Goal: Task Accomplishment & Management: Manage account settings

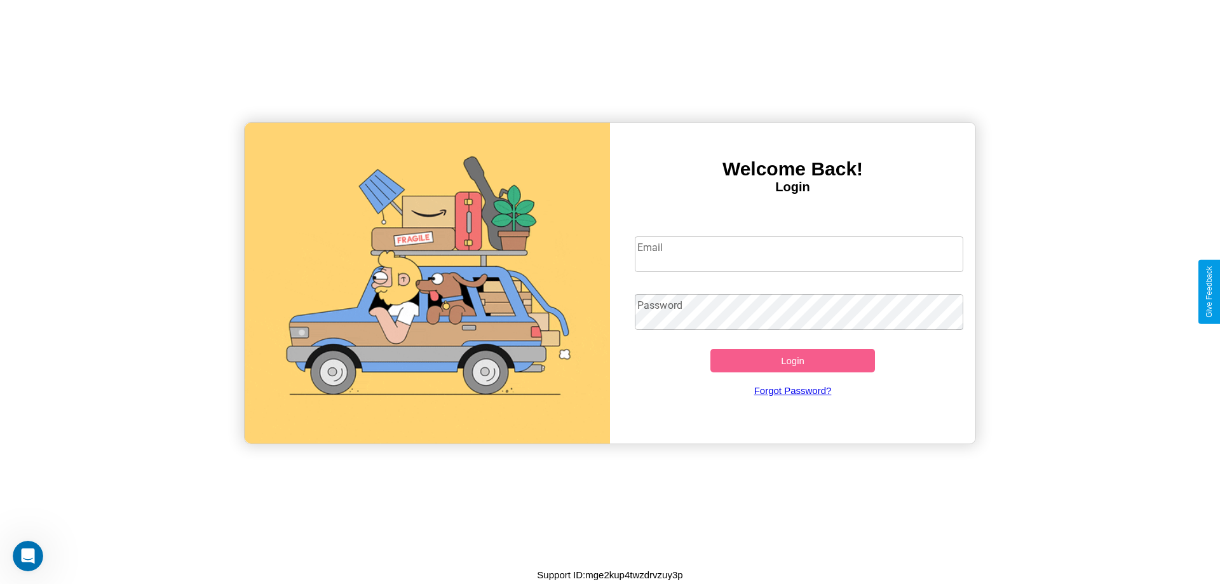
click at [799, 254] on input "Email" at bounding box center [799, 254] width 329 height 36
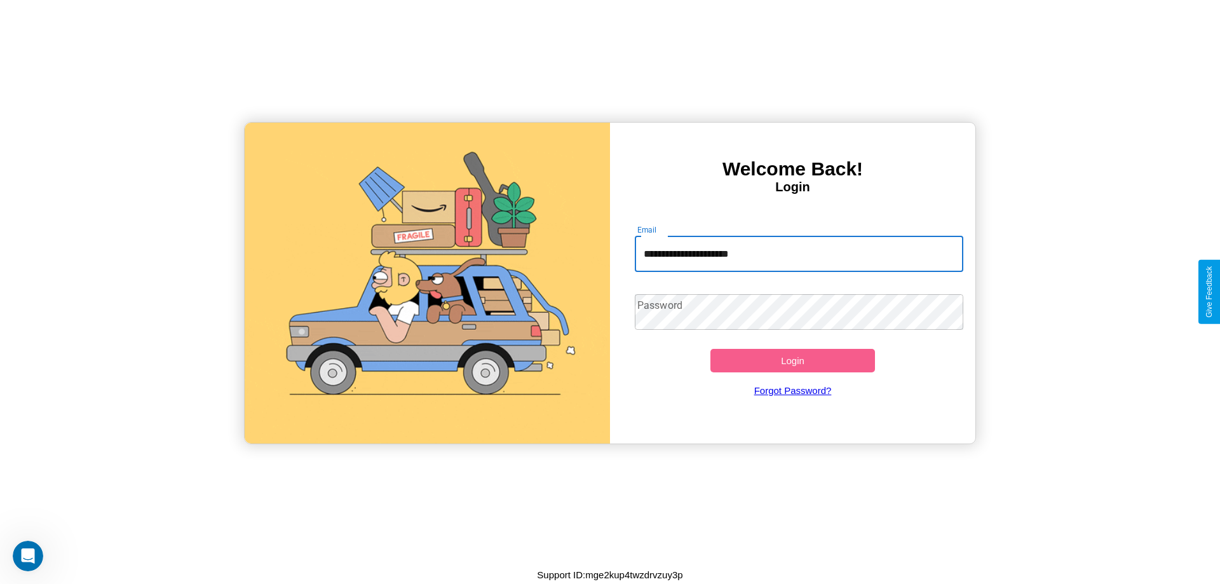
type input "**********"
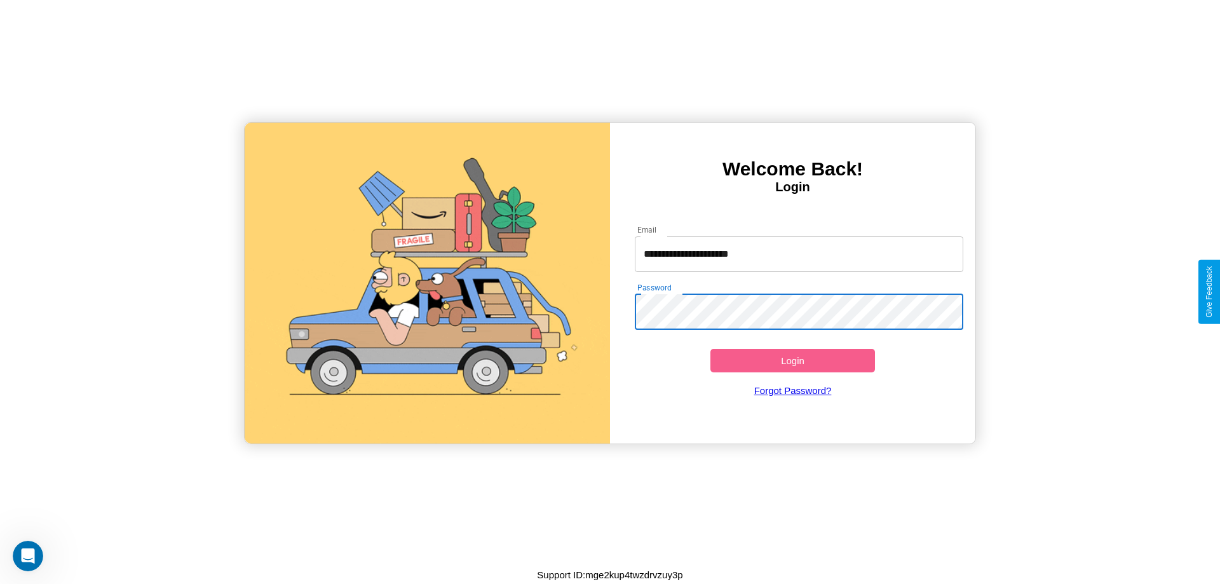
click at [793, 360] on button "Login" at bounding box center [793, 361] width 165 height 24
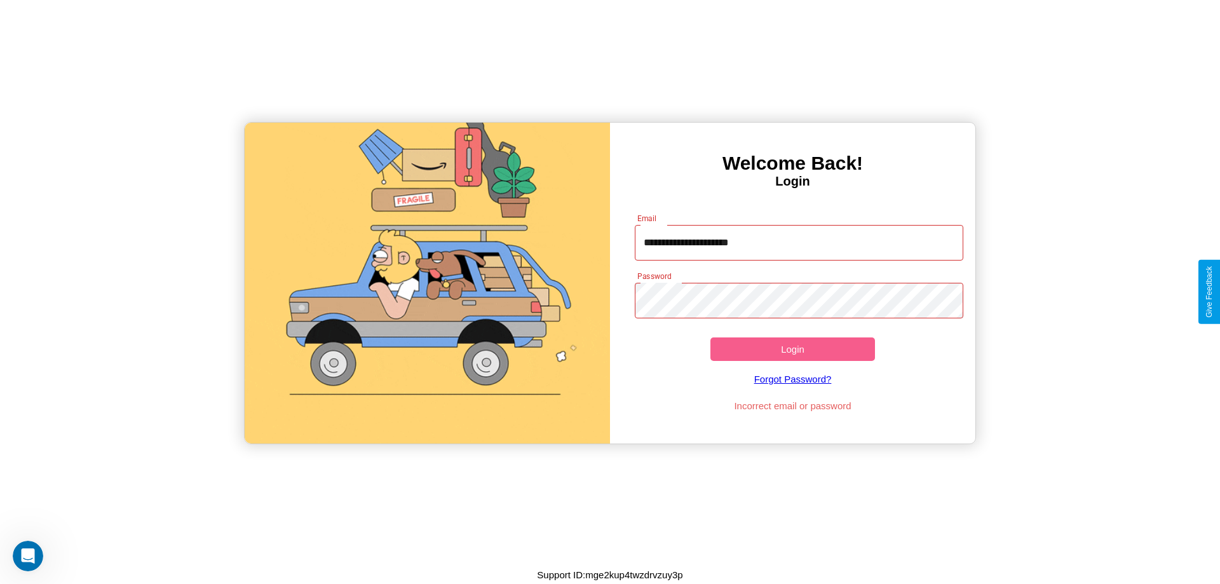
click at [793, 349] on button "Login" at bounding box center [793, 350] width 165 height 24
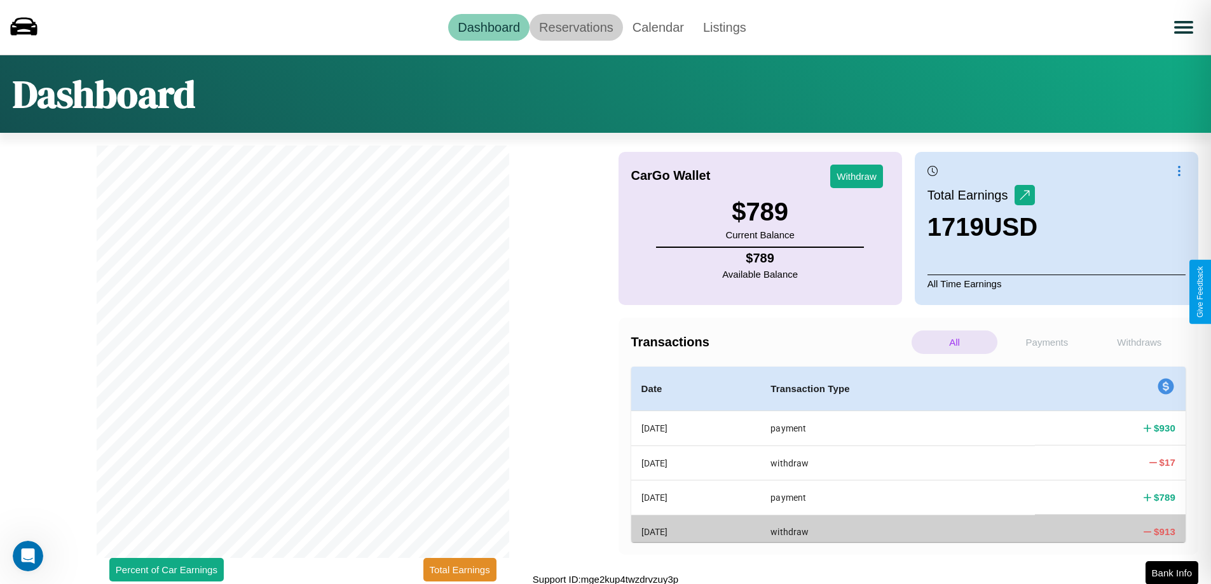
click at [576, 27] on link "Reservations" at bounding box center [575, 27] width 93 height 27
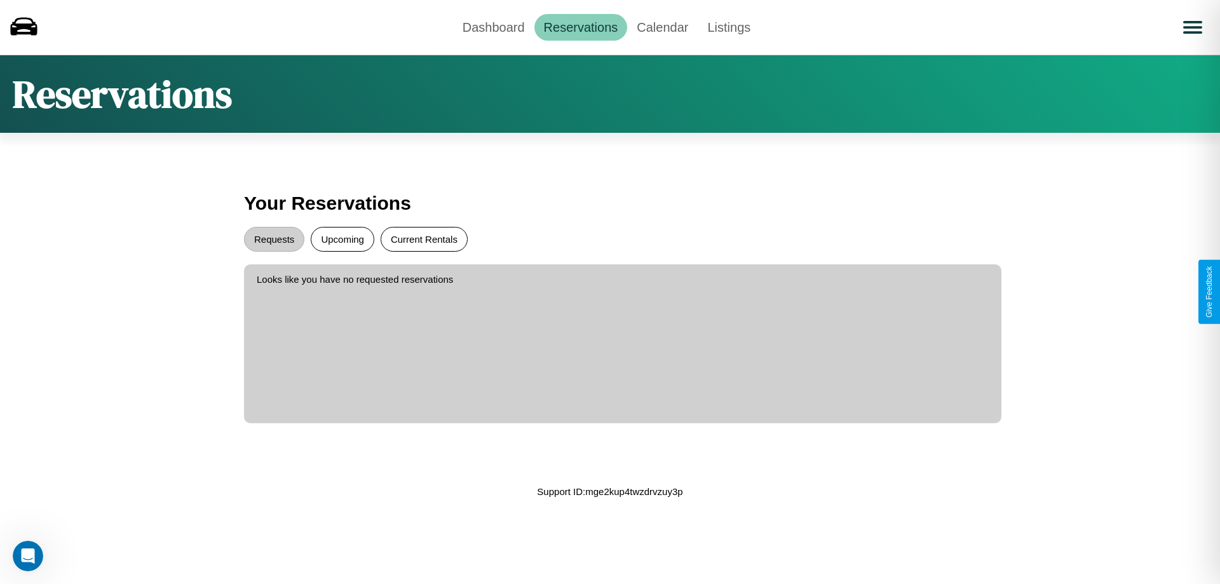
click at [424, 239] on button "Current Rentals" at bounding box center [424, 239] width 87 height 25
click at [274, 239] on button "Requests" at bounding box center [274, 239] width 60 height 25
click at [493, 27] on link "Dashboard" at bounding box center [493, 27] width 81 height 27
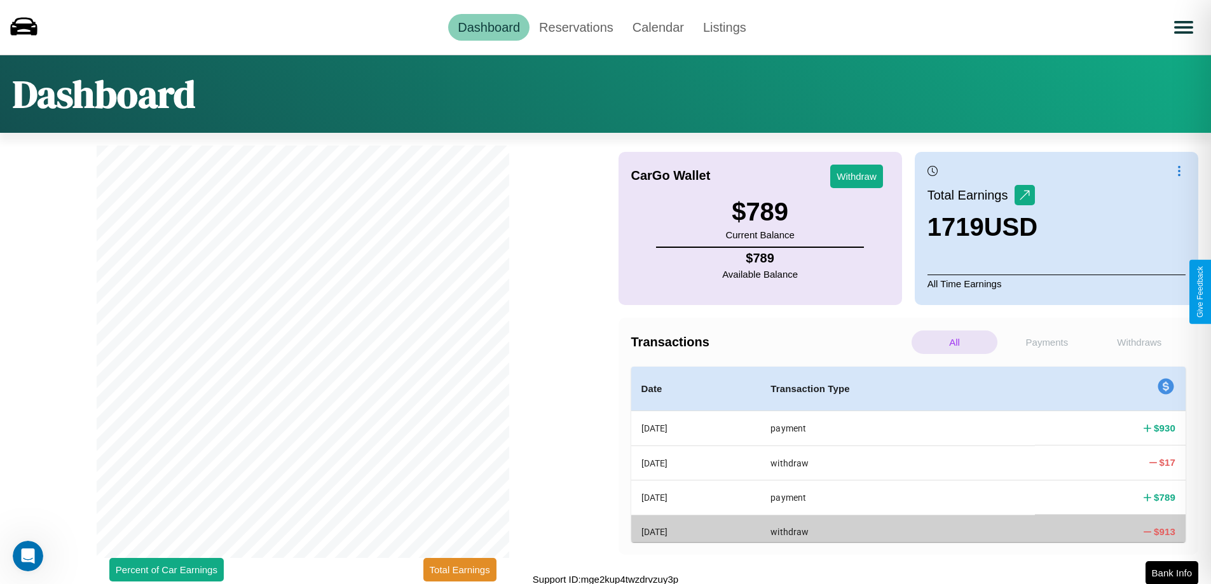
click at [954, 342] on p "All" at bounding box center [954, 343] width 86 height 24
click at [1139, 342] on p "Withdraws" at bounding box center [1139, 343] width 86 height 24
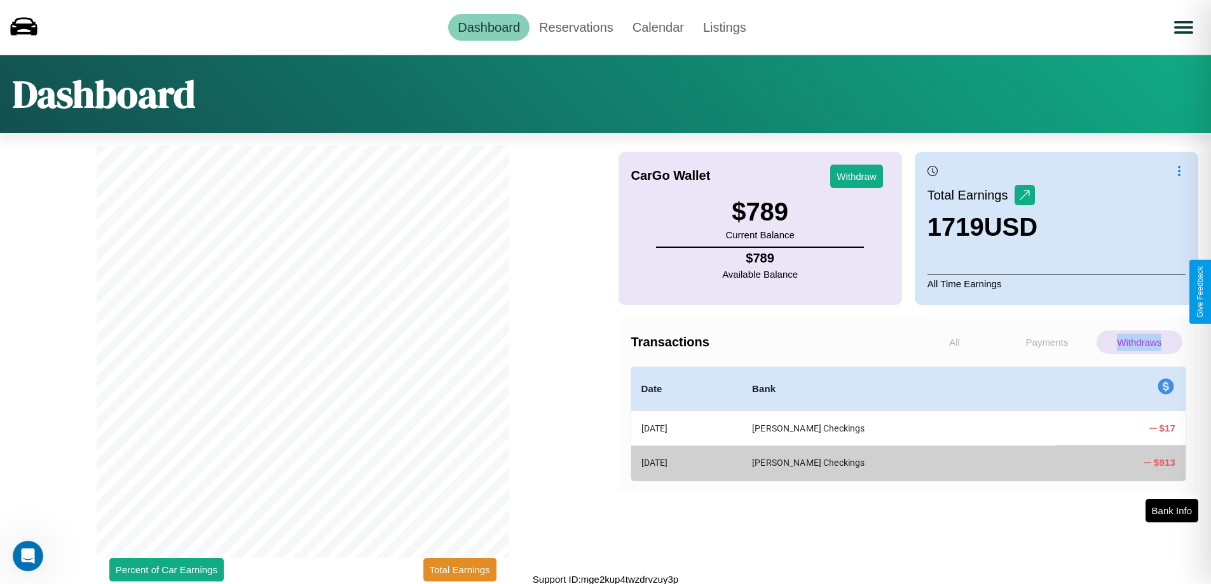
click at [1139, 342] on p "Withdraws" at bounding box center [1139, 343] width 86 height 24
click at [856, 176] on button "Withdraw" at bounding box center [856, 177] width 53 height 24
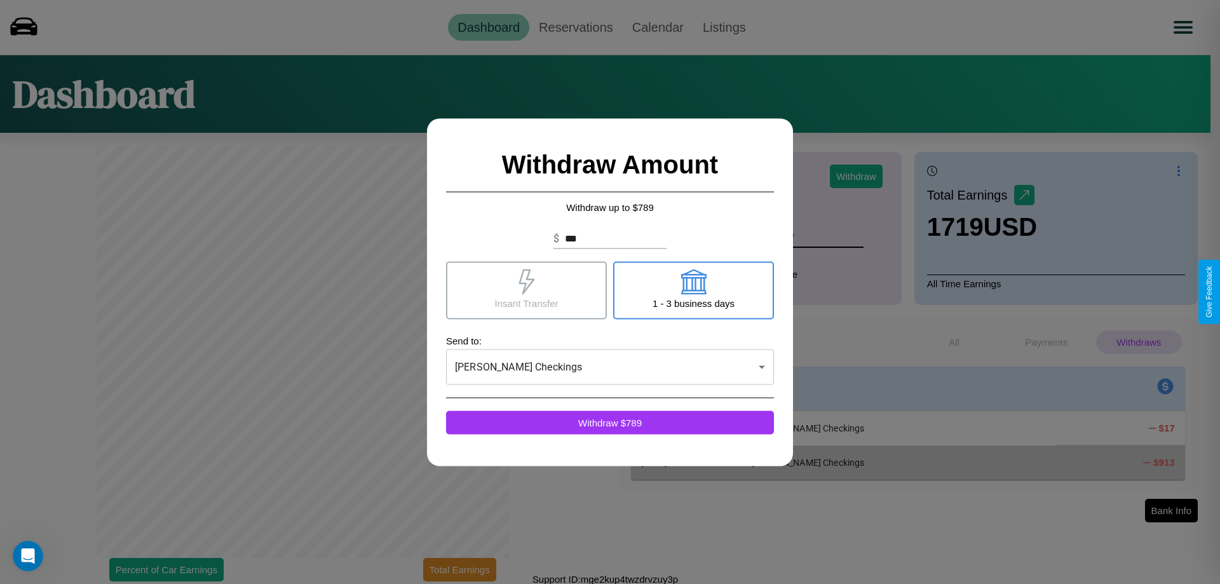
click at [526, 290] on icon at bounding box center [527, 281] width 16 height 25
